Goal: Book appointment/travel/reservation

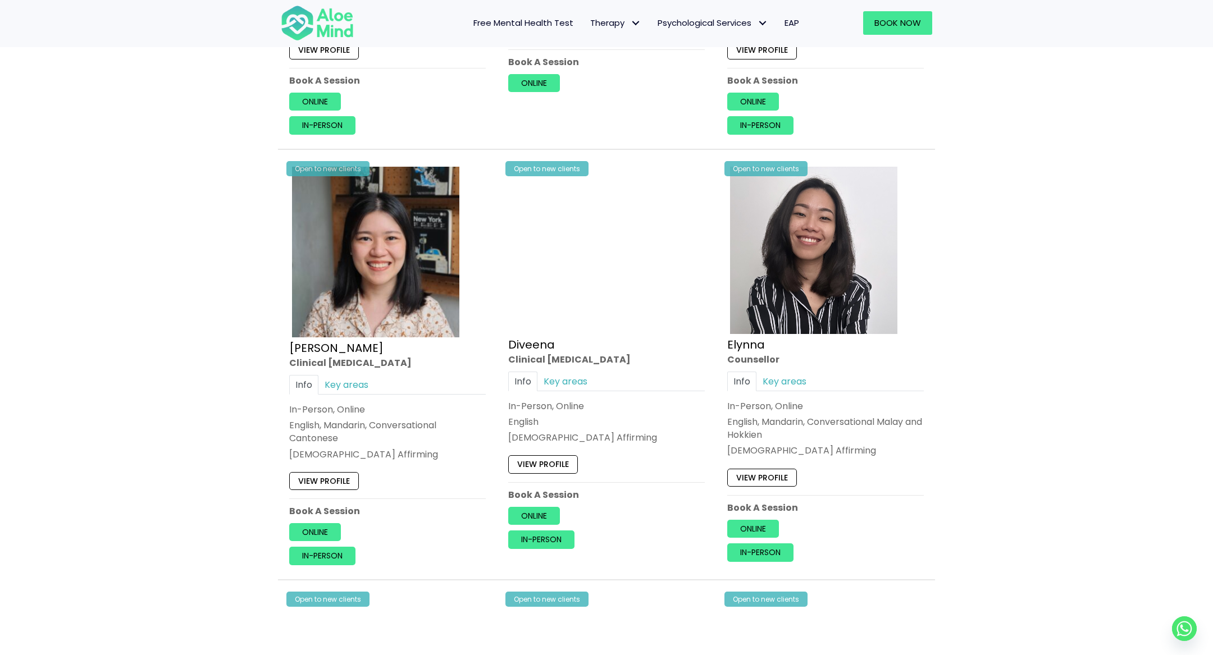
scroll to position [1496, 0]
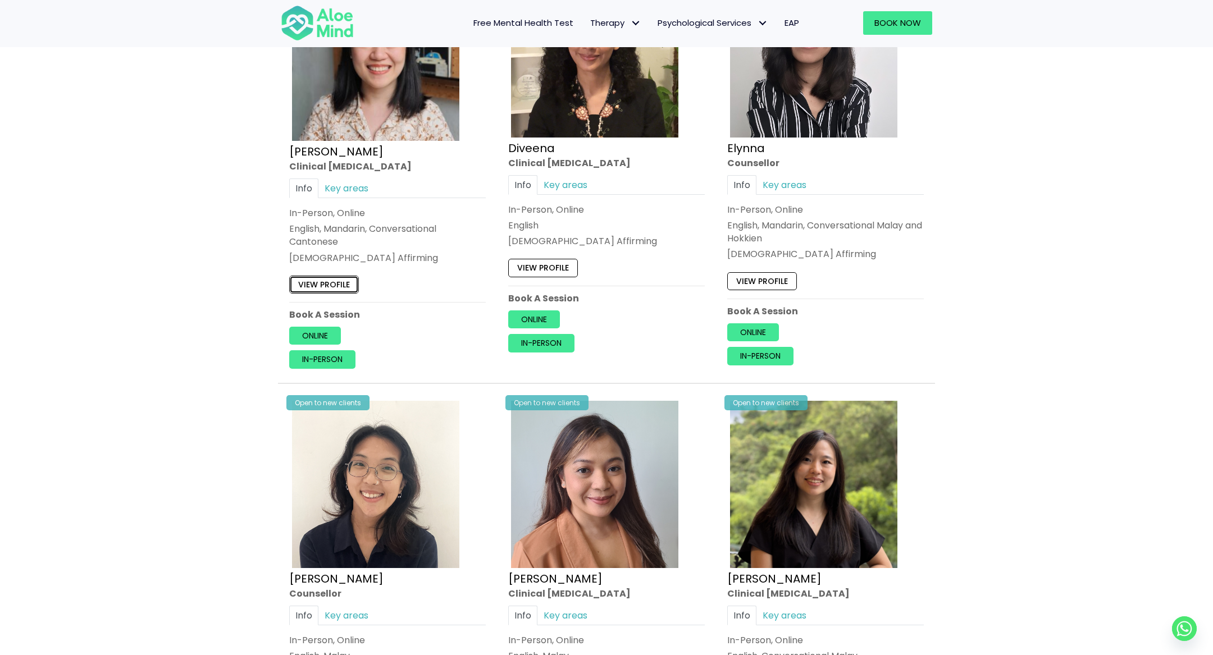
click at [344, 277] on link "View profile" at bounding box center [324, 285] width 70 height 18
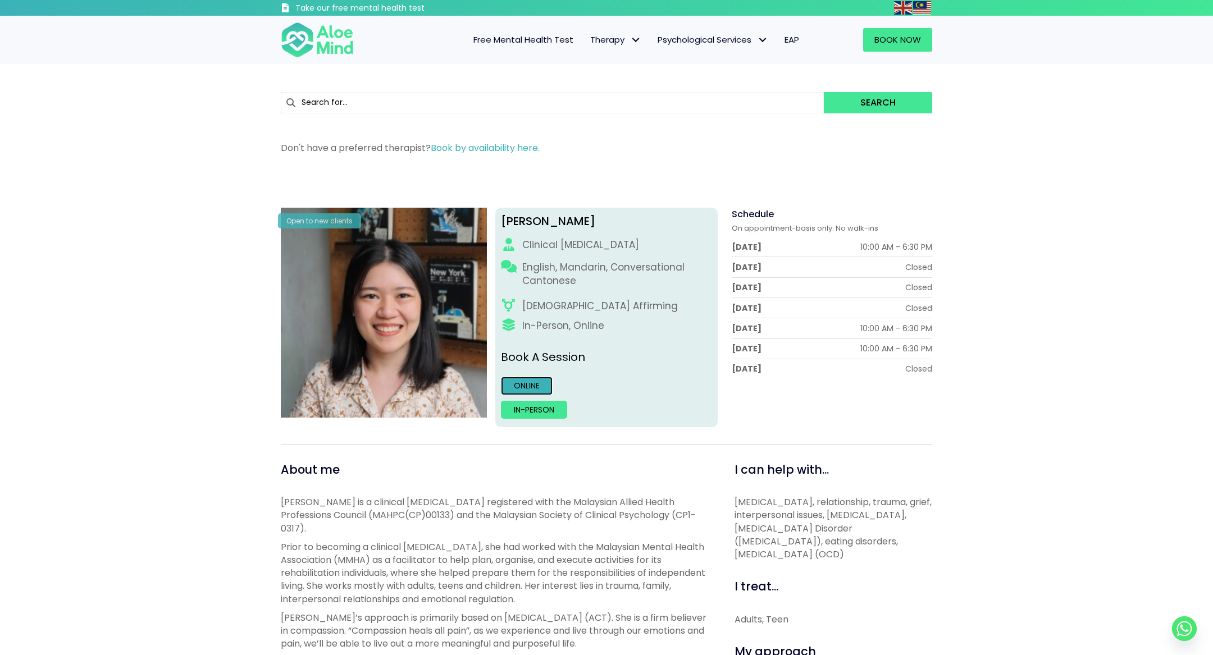
click at [526, 385] on link "Online" at bounding box center [527, 386] width 52 height 18
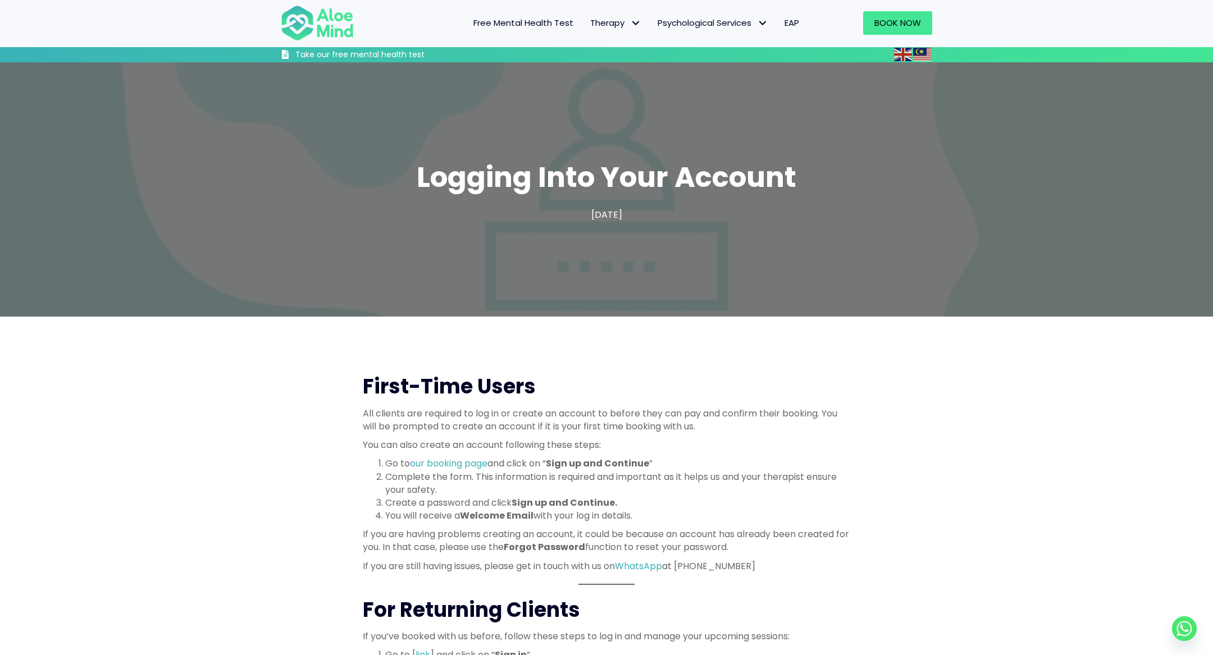
scroll to position [371, 0]
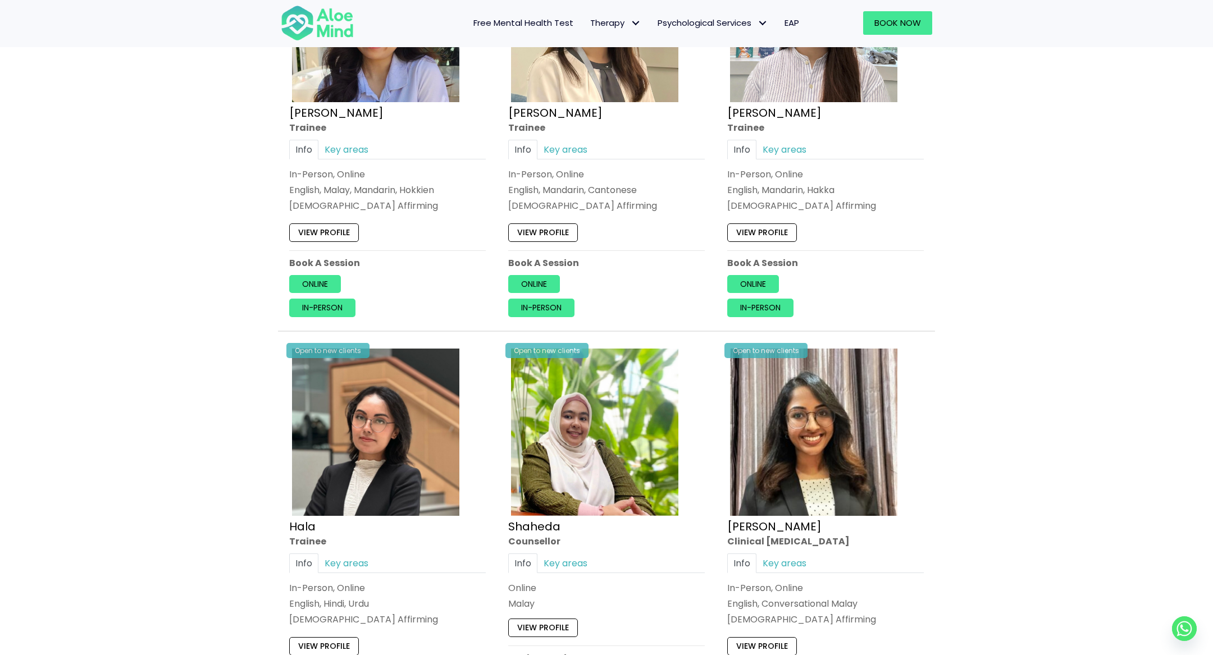
scroll to position [1743, 0]
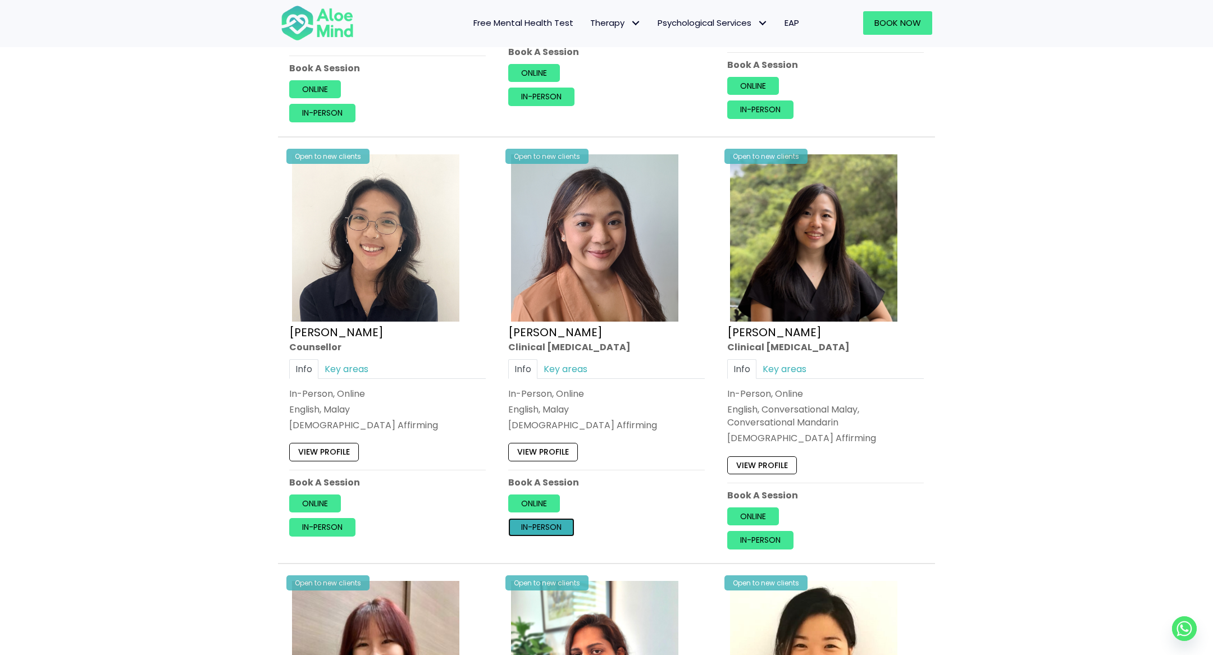
click at [546, 523] on link "In-person" at bounding box center [541, 527] width 66 height 18
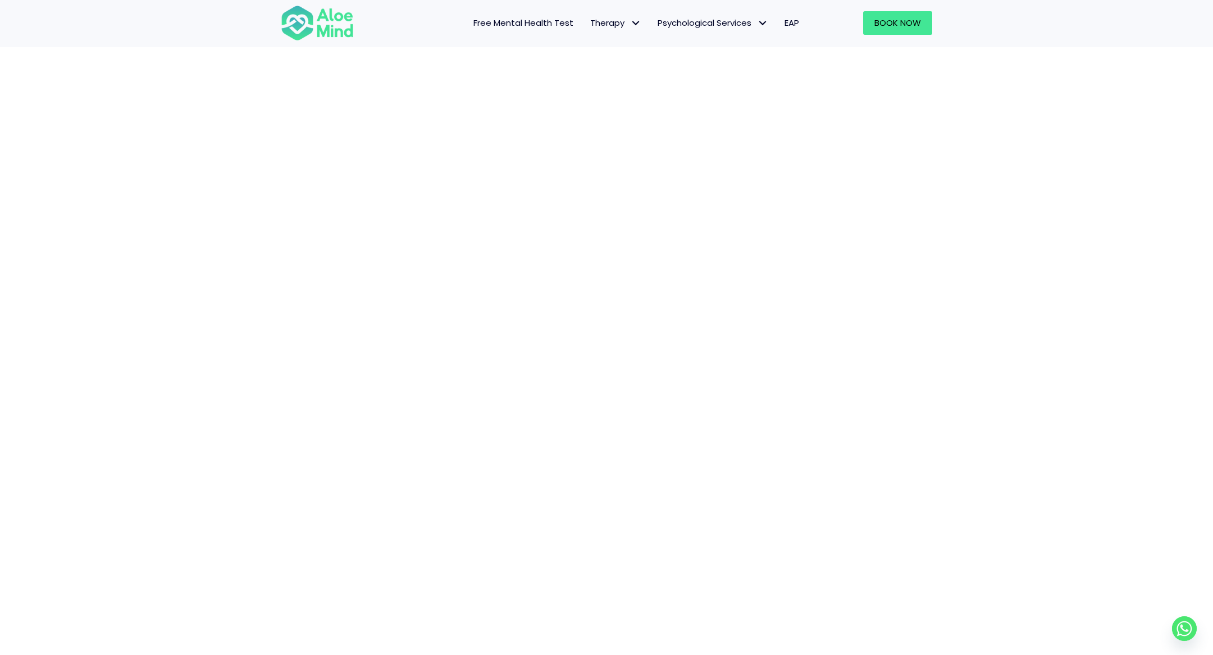
scroll to position [158, 0]
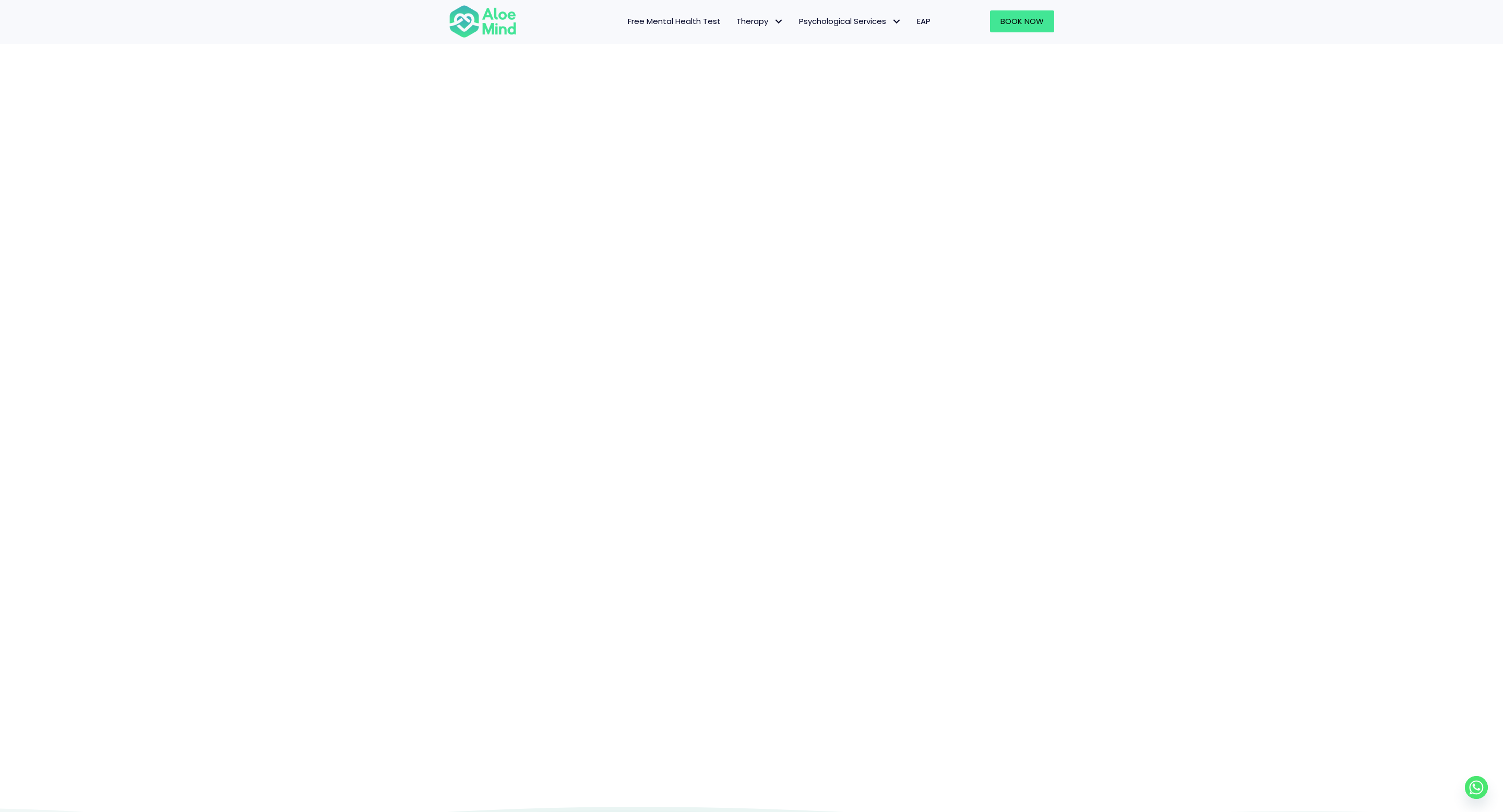
scroll to position [98, 0]
